Goal: Task Accomplishment & Management: Complete application form

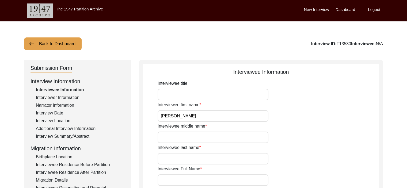
type input "[PERSON_NAME]"
type input "Baghi"
click at [226, 91] on input "Interviewee title" at bounding box center [213, 95] width 111 height 12
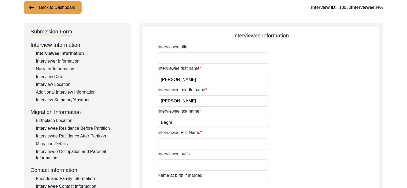
scroll to position [37, 0]
click at [184, 142] on input "Interviewee Full Name" at bounding box center [213, 144] width 111 height 12
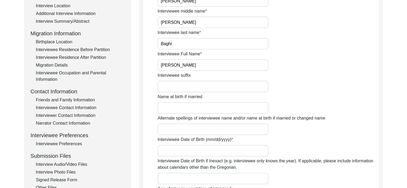
scroll to position [117, 0]
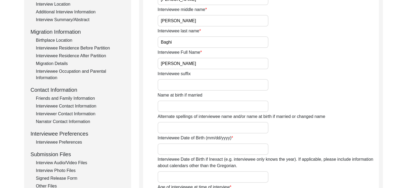
type input "[PERSON_NAME]"
click at [184, 150] on input "Interviewee Date of Birth (mm/dd/yyyy)" at bounding box center [213, 149] width 111 height 12
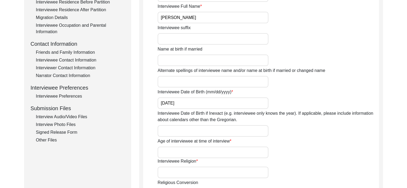
scroll to position [163, 0]
type input "[DATE]"
click at [176, 150] on input "Age of interviewee at time of interview" at bounding box center [213, 152] width 111 height 12
type input "83"
type input "[DEMOGRAPHIC_DATA]"
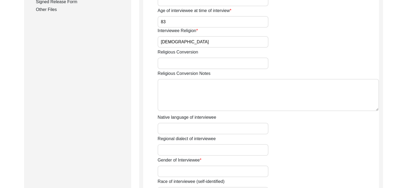
scroll to position [293, 0]
click at [184, 127] on input "Native language of interviewee" at bounding box center [213, 129] width 111 height 12
type input "Punjabi"
click at [186, 149] on input "Regional dialect of interviewee" at bounding box center [213, 150] width 111 height 12
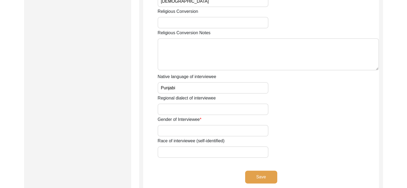
click at [190, 125] on input "Gender of Interviewee" at bounding box center [213, 131] width 111 height 12
type input "[DEMOGRAPHIC_DATA]"
click at [263, 175] on button "Save" at bounding box center [261, 177] width 32 height 13
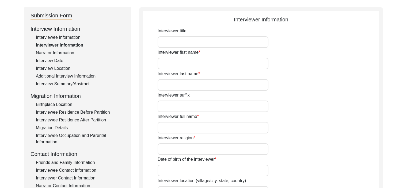
scroll to position [52, 0]
click at [55, 53] on div "Narrator Information" at bounding box center [80, 53] width 89 height 6
